Goal: Entertainment & Leisure: Consume media (video, audio)

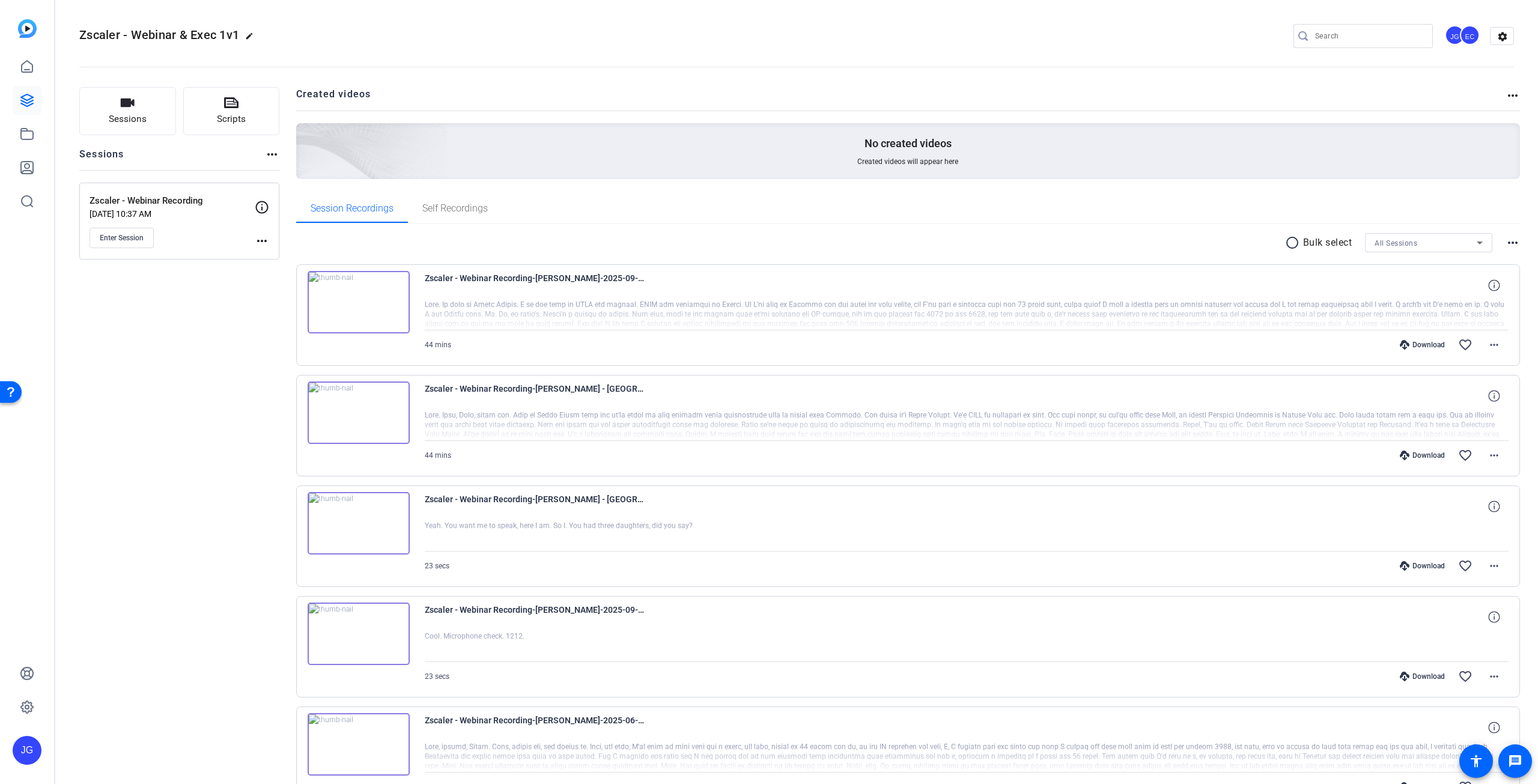
click at [354, 306] on img at bounding box center [358, 302] width 102 height 62
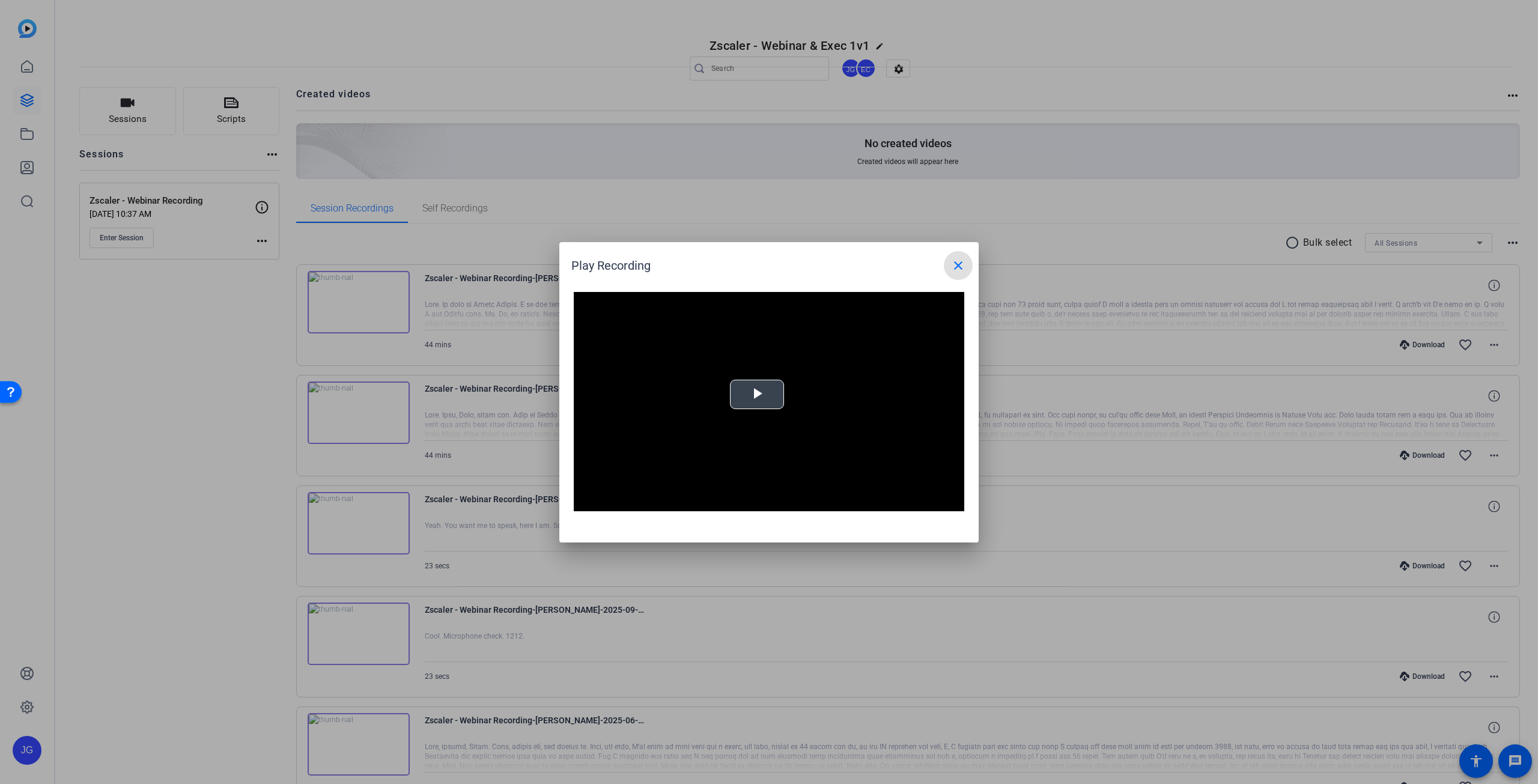
click at [757, 395] on span "Video Player" at bounding box center [757, 395] width 0 height 0
click at [646, 500] on div "Loaded : 0% -:- 00:00" at bounding box center [754, 502] width 264 height 18
click at [665, 503] on div "Loaded : 0% 06:26 03:23" at bounding box center [754, 503] width 252 height 3
drag, startPoint x: 960, startPoint y: 262, endPoint x: 936, endPoint y: 268, distance: 24.7
click at [960, 262] on mat-icon "close" at bounding box center [958, 265] width 14 height 14
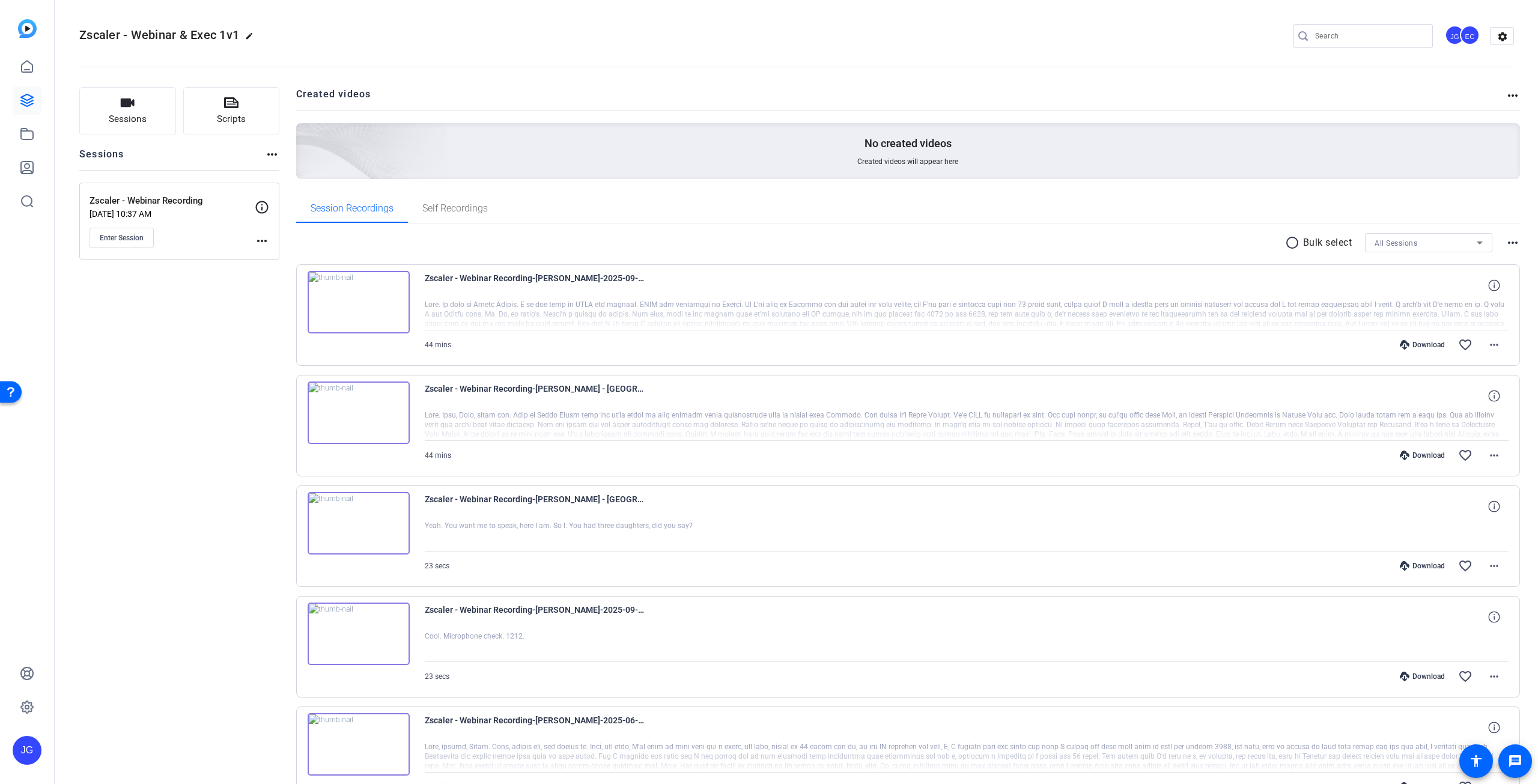
click at [369, 410] on img at bounding box center [358, 412] width 102 height 62
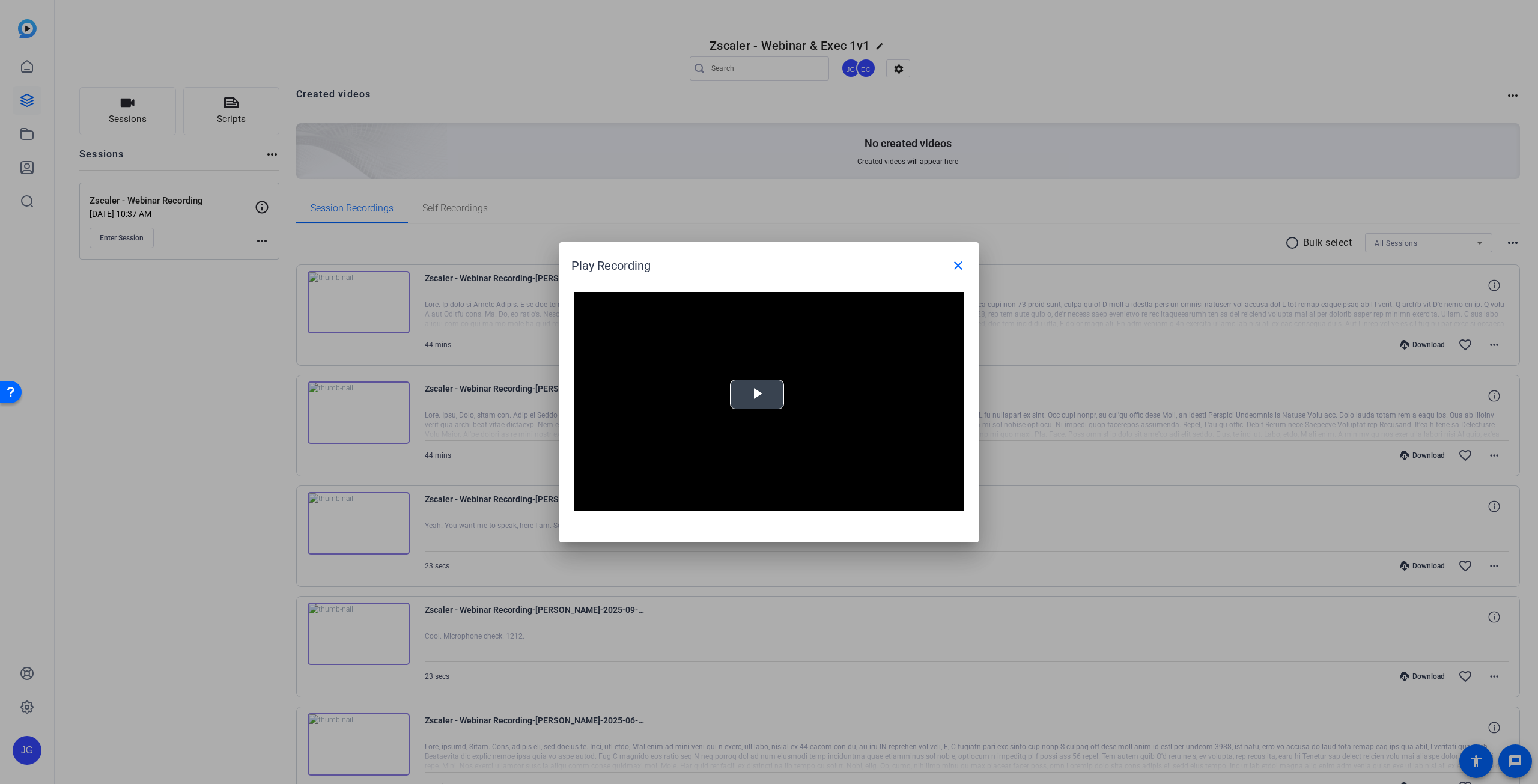
click at [757, 395] on span "Video Player" at bounding box center [757, 395] width 0 height 0
click at [641, 499] on div "Loaded : 100.00% 02:29 00:01" at bounding box center [754, 502] width 264 height 18
drag, startPoint x: 648, startPoint y: 502, endPoint x: 745, endPoint y: 503, distance: 97.0
click at [745, 503] on div "Loaded : 100.00% 20:17 02:54" at bounding box center [754, 503] width 252 height 3
click at [959, 261] on mat-icon "close" at bounding box center [958, 265] width 14 height 14
